Goal: Task Accomplishment & Management: Manage account settings

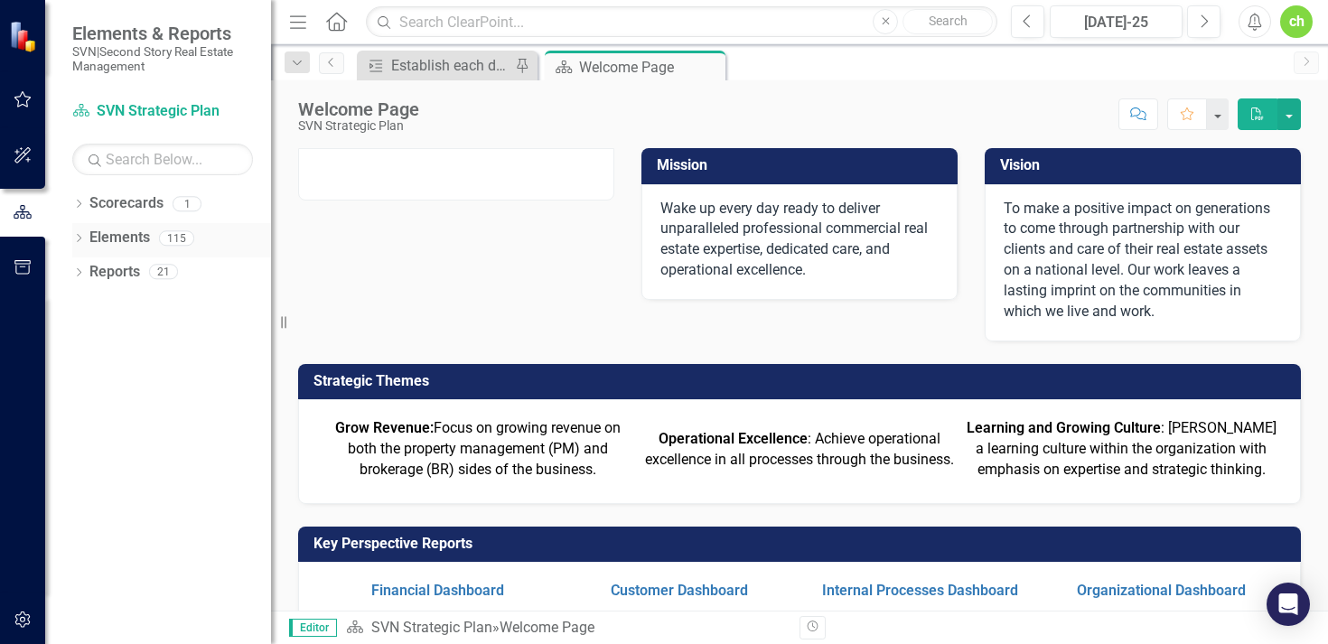
click at [124, 248] on link "Elements" at bounding box center [119, 238] width 61 height 21
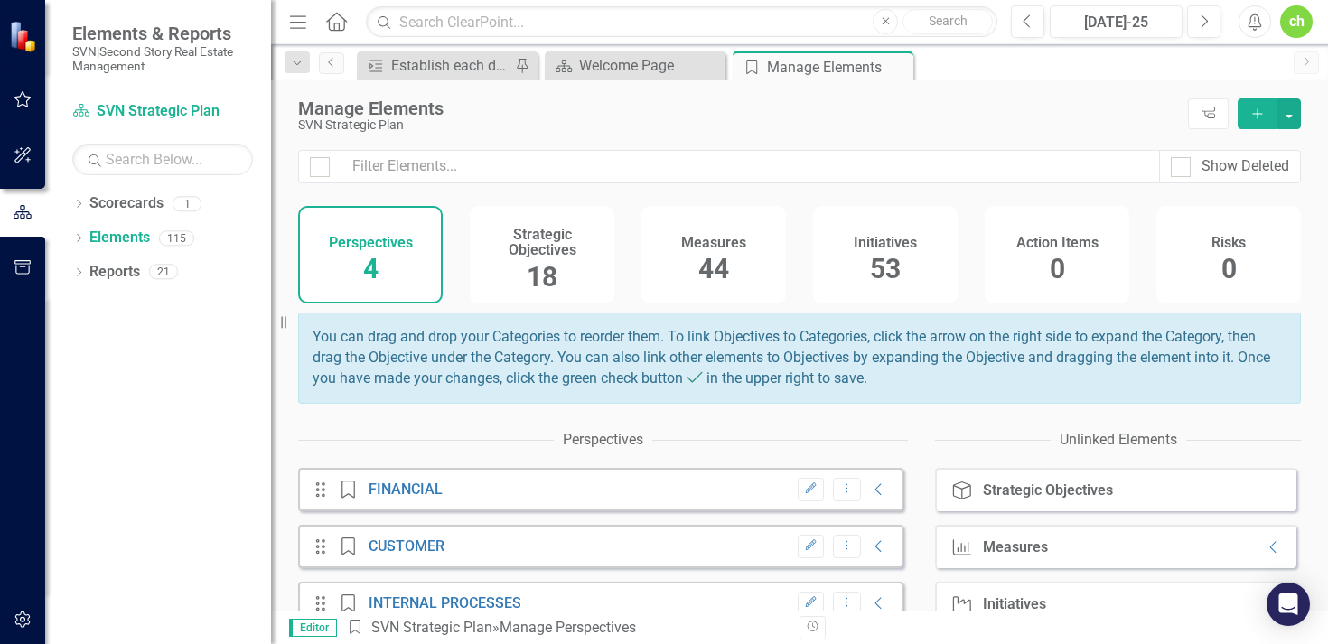
click at [690, 241] on h4 "Measures" at bounding box center [713, 243] width 65 height 16
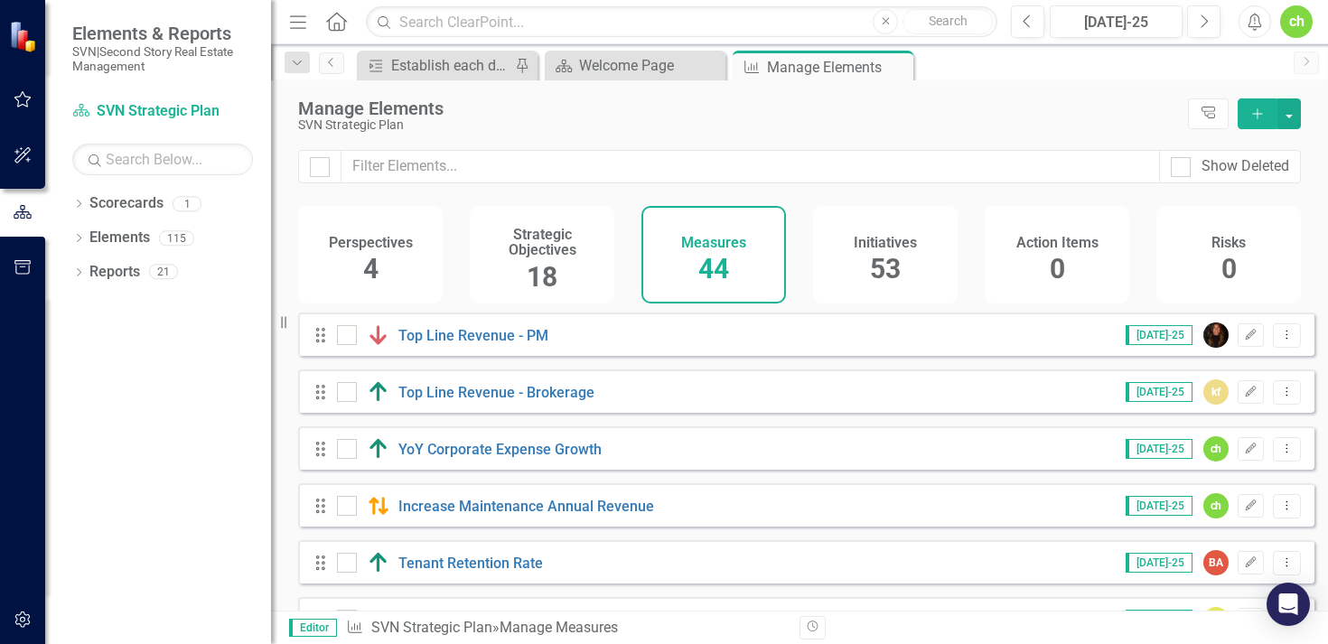
checkbox input "false"
click at [557, 401] on link "Top Line Revenue - Brokerage" at bounding box center [497, 392] width 196 height 17
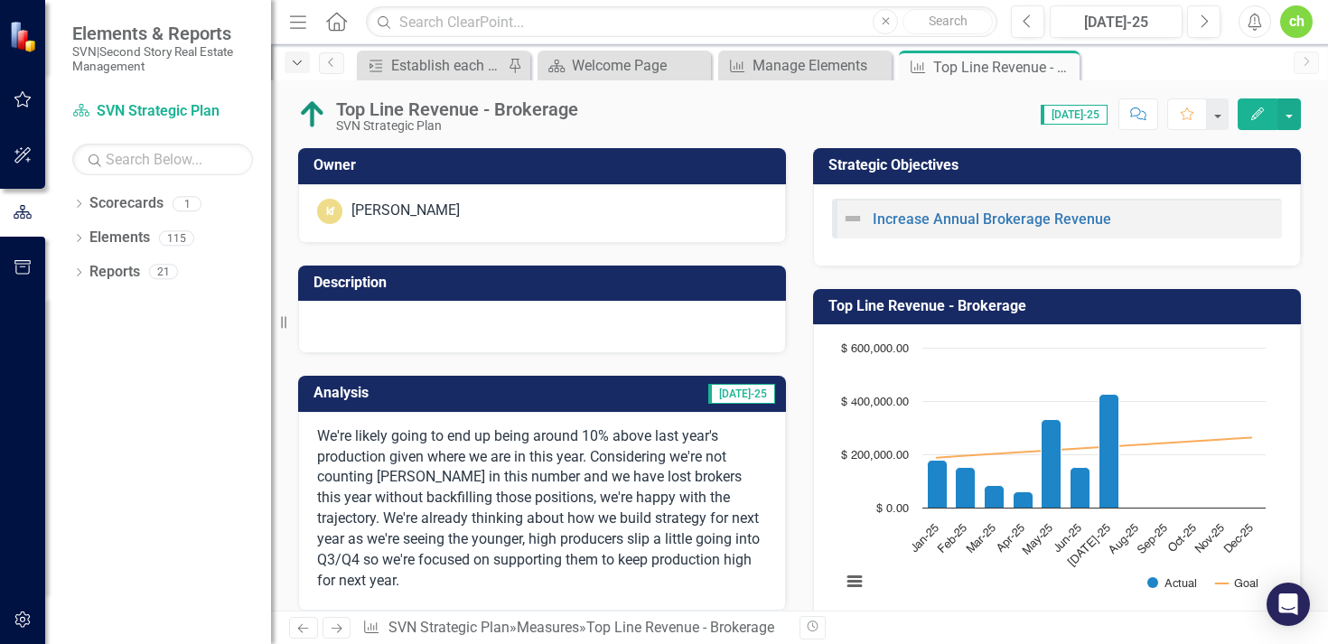
click at [305, 61] on icon "Dropdown" at bounding box center [297, 63] width 16 height 13
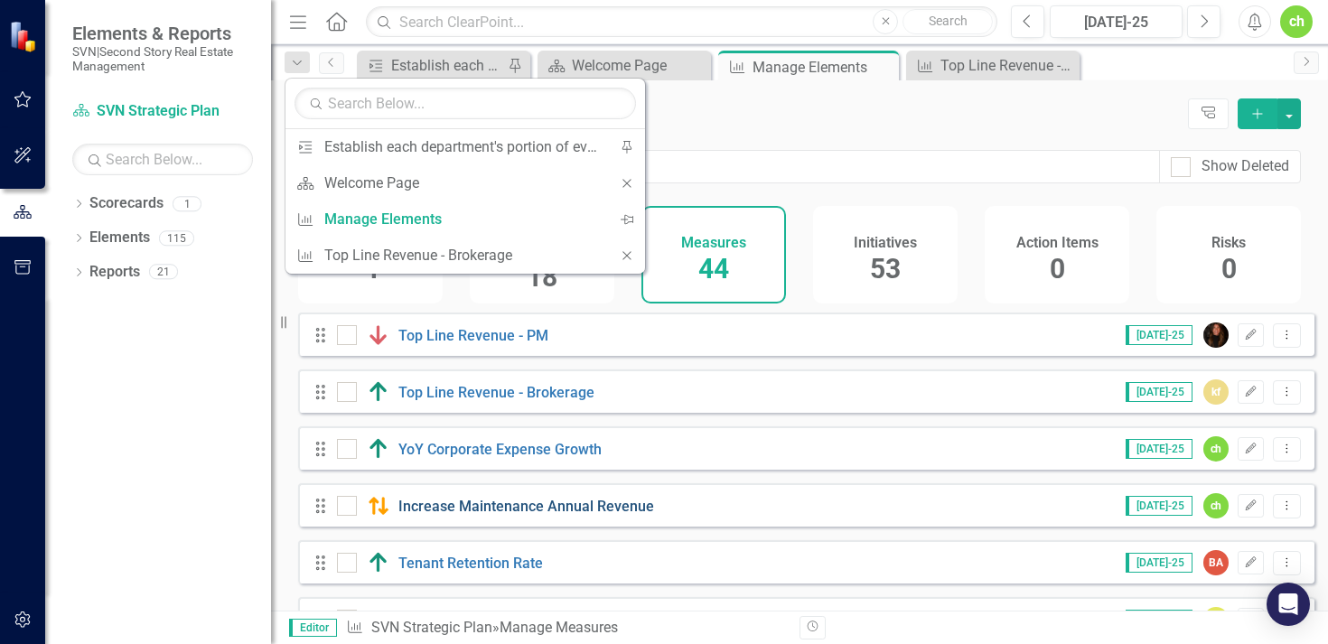
click at [493, 514] on link "Increase Maintenance Annual Revenue" at bounding box center [527, 506] width 256 height 17
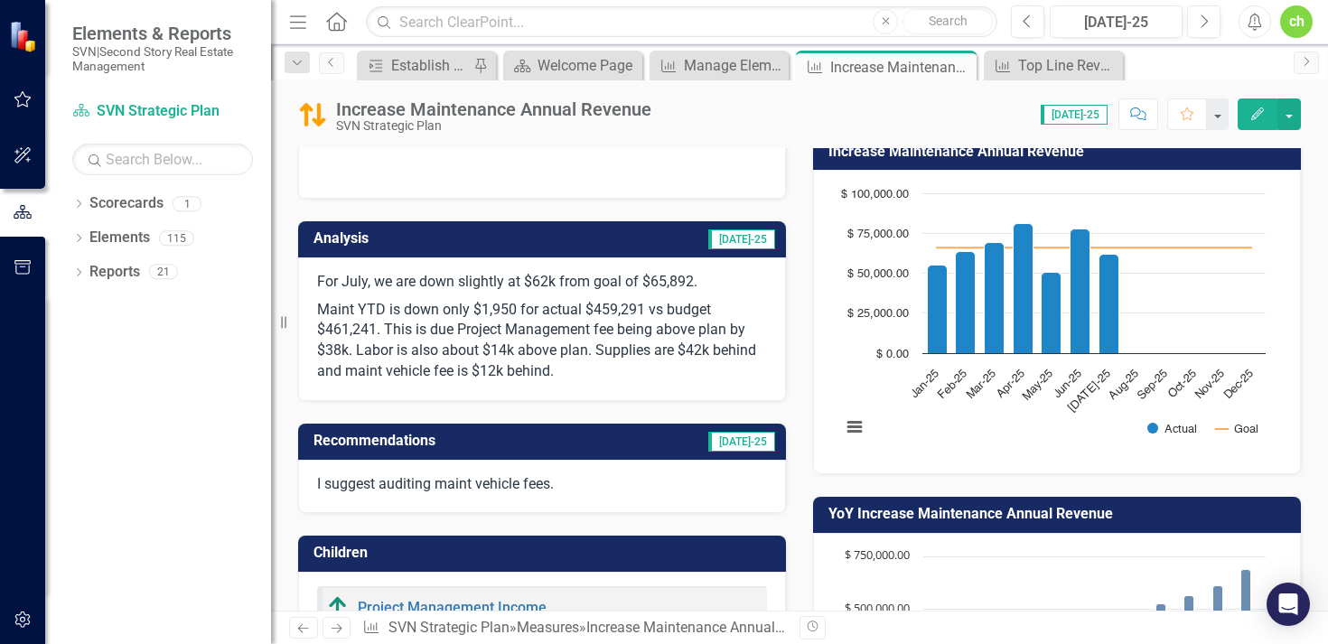
scroll to position [152, 0]
